Goal: Information Seeking & Learning: Understand process/instructions

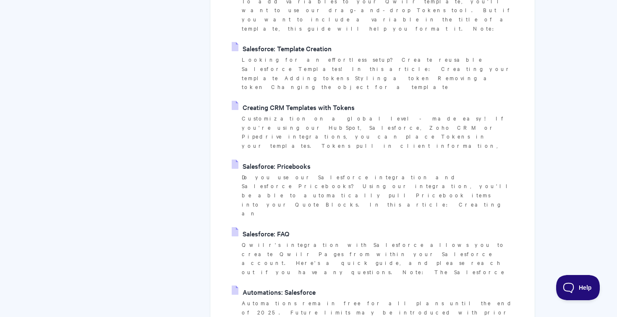
scroll to position [261, 0]
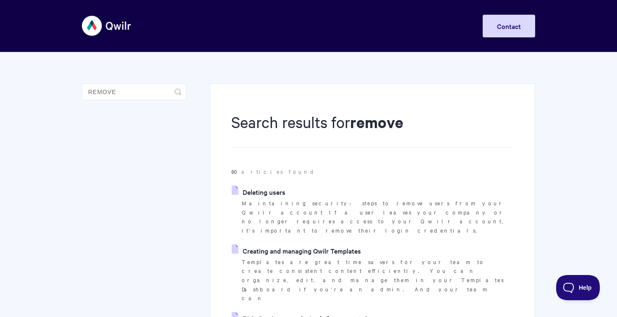
click at [259, 190] on link "Deleting users" at bounding box center [259, 191] width 54 height 13
